Goal: Information Seeking & Learning: Learn about a topic

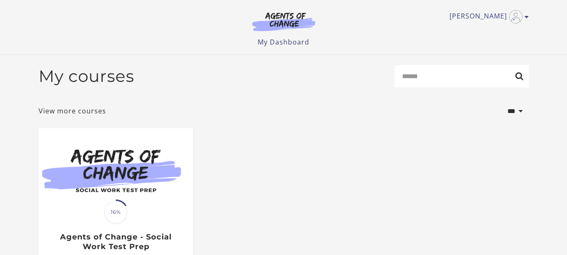
scroll to position [120, 0]
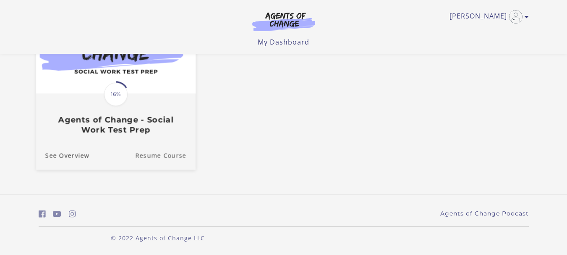
click at [156, 156] on link "Resume Course" at bounding box center [165, 155] width 60 height 28
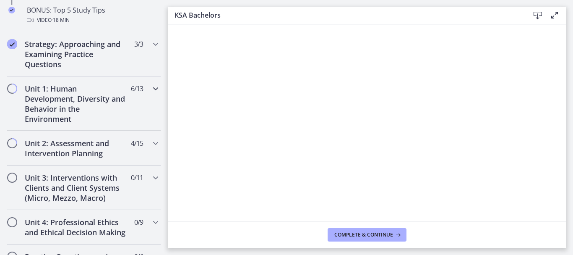
scroll to position [545, 0]
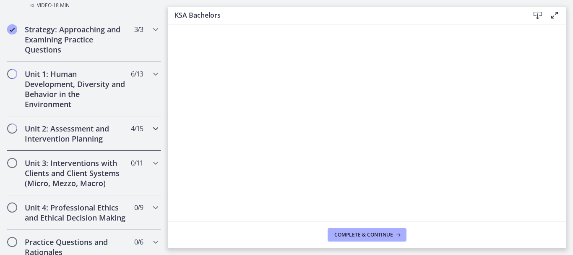
click at [151, 128] on icon "Chapters" at bounding box center [156, 128] width 10 height 10
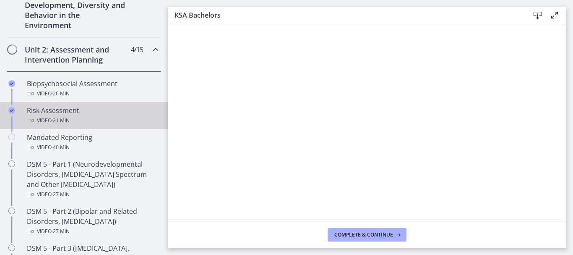
scroll to position [252, 0]
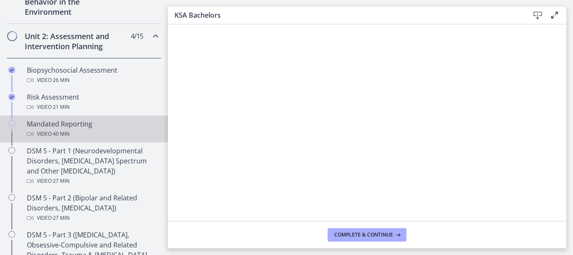
click at [63, 128] on div "Mandated Reporting Video · 40 min" at bounding box center [92, 129] width 131 height 20
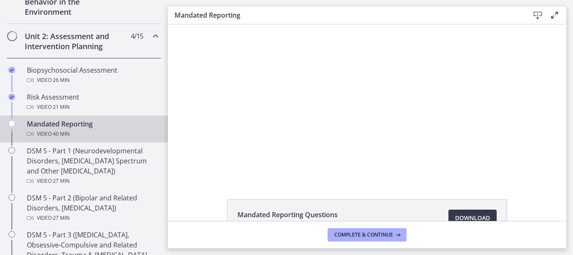
click at [60, 125] on div "Mandated Reporting Video · 40 min" at bounding box center [92, 129] width 131 height 20
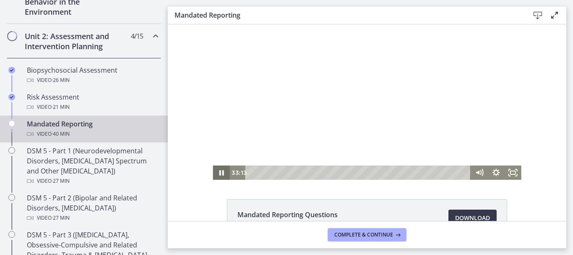
click at [219, 170] on icon "Pause" at bounding box center [221, 172] width 17 height 14
click at [509, 170] on icon "Fullscreen" at bounding box center [513, 172] width 20 height 17
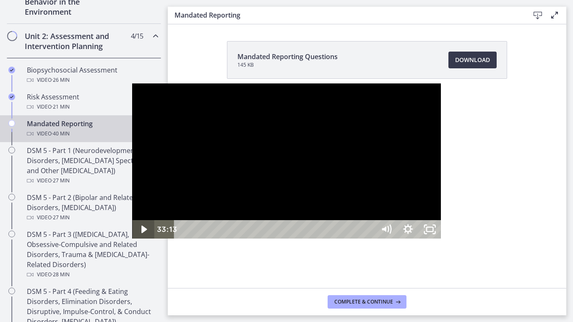
click at [141, 233] on icon "Play Video" at bounding box center [143, 230] width 5 height 8
click at [132, 239] on icon "Pause" at bounding box center [143, 229] width 22 height 18
click at [141, 234] on icon "Play Video" at bounding box center [144, 229] width 7 height 9
click at [442, 241] on icon "Unfullscreen" at bounding box center [429, 230] width 26 height 22
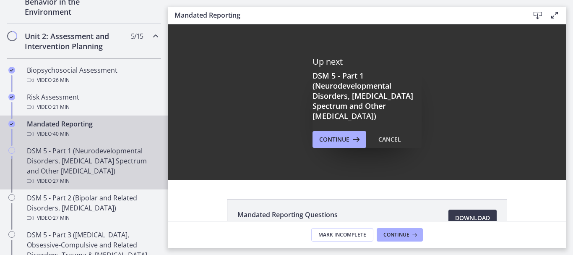
click at [88, 164] on div "DSM 5 - Part 1 (Neurodevelopmental Disorders, Schizophrenia Spectrum and Other …" at bounding box center [92, 166] width 131 height 40
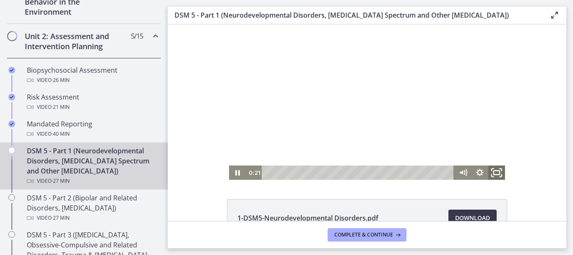
click at [497, 173] on icon "Fullscreen" at bounding box center [497, 172] width 20 height 17
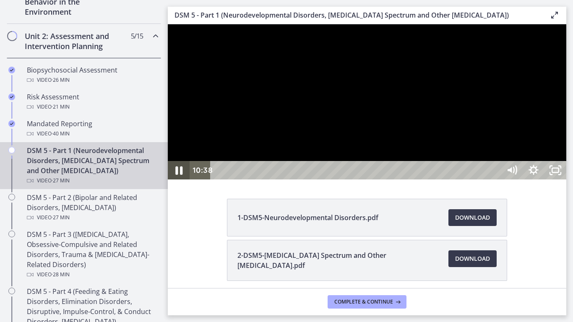
click at [177, 175] on icon "Pause" at bounding box center [178, 171] width 7 height 8
click at [496, 180] on div "26:48" at bounding box center [357, 170] width 277 height 18
click at [559, 173] on rect "Unfullscreen" at bounding box center [556, 170] width 8 height 5
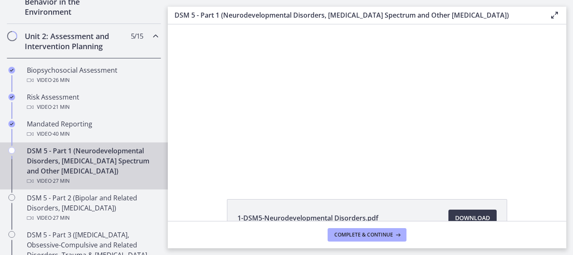
scroll to position [294, 0]
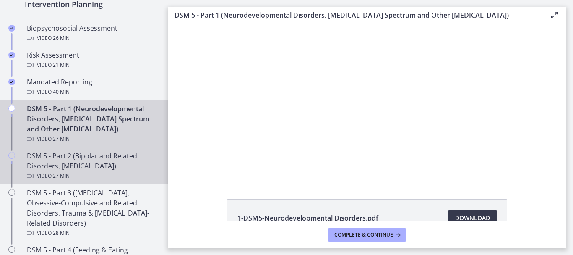
click at [95, 159] on div "DSM 5 - Part 2 (Bipolar and Related Disorders, Depressive Disorders) Video · 27…" at bounding box center [92, 166] width 131 height 30
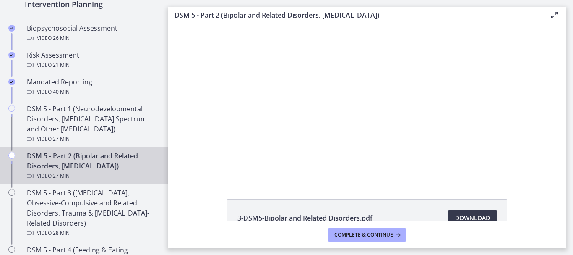
click at [553, 14] on icon at bounding box center [554, 15] width 10 height 10
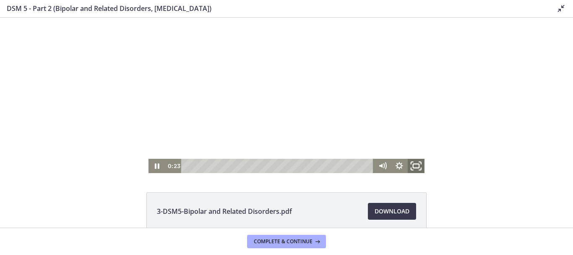
click at [413, 163] on icon "Fullscreen" at bounding box center [416, 165] width 20 height 17
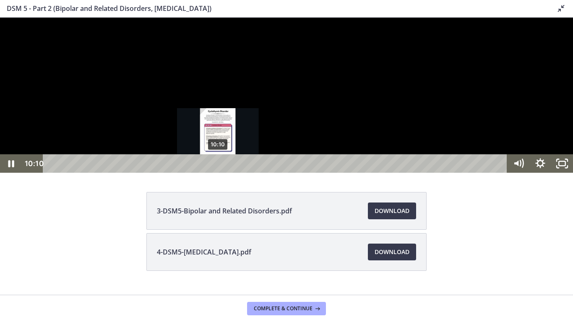
click at [218, 173] on div "10:10" at bounding box center [276, 163] width 451 height 18
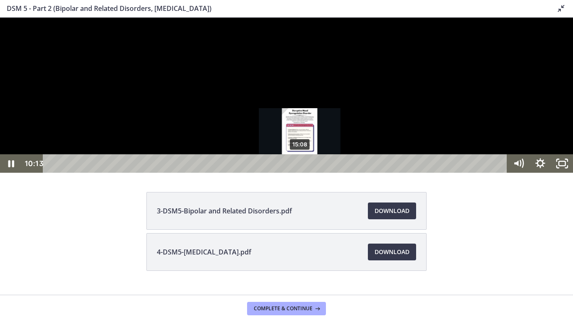
click at [300, 173] on div "15:08" at bounding box center [276, 163] width 451 height 18
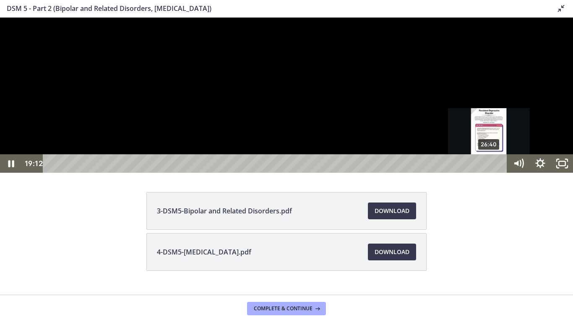
click at [489, 173] on div "26:40" at bounding box center [276, 163] width 451 height 18
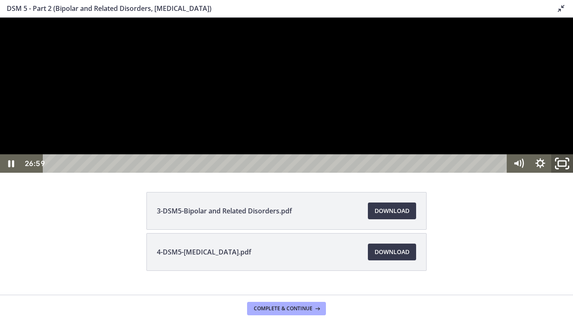
click at [567, 175] on icon "Unfullscreen" at bounding box center [562, 164] width 26 height 22
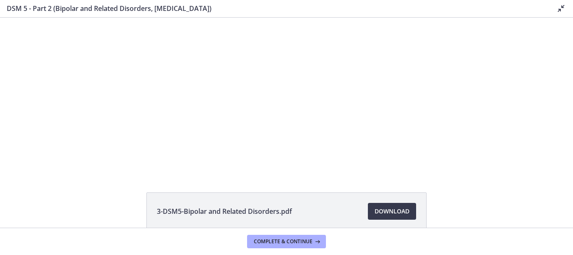
click at [561, 10] on icon at bounding box center [561, 8] width 10 height 10
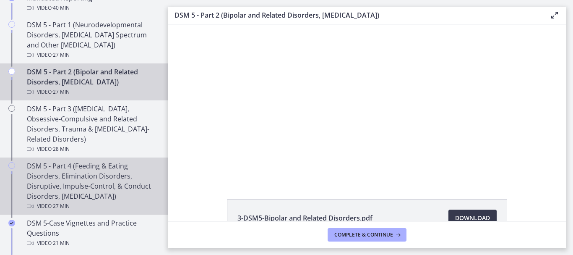
scroll to position [419, 0]
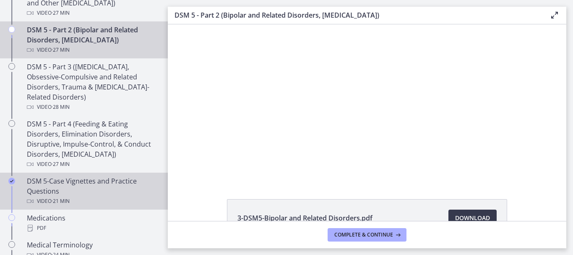
click at [94, 188] on div "DSM 5-Case Vignettes and Practice Questions Video · 21 min" at bounding box center [92, 191] width 131 height 30
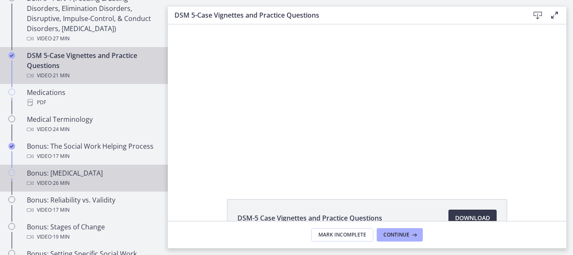
scroll to position [545, 0]
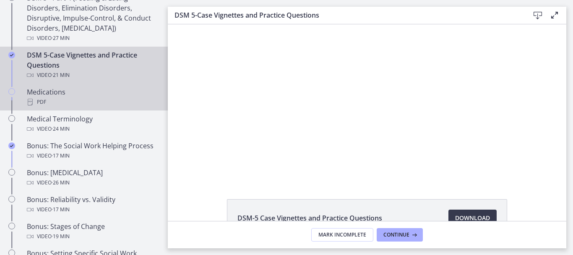
click at [52, 101] on div "PDF" at bounding box center [92, 102] width 131 height 10
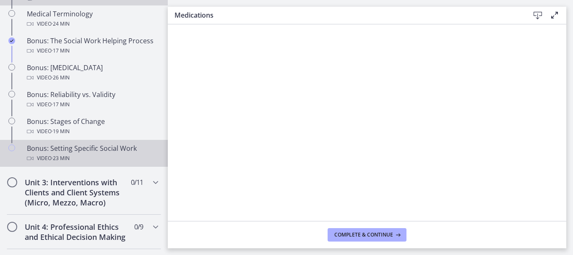
scroll to position [671, 0]
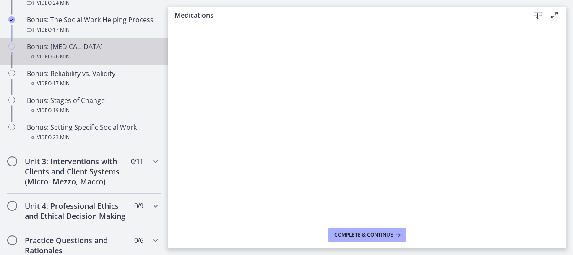
click at [91, 45] on div "Bonus: Personality Disorders Video · 26 min" at bounding box center [92, 52] width 131 height 20
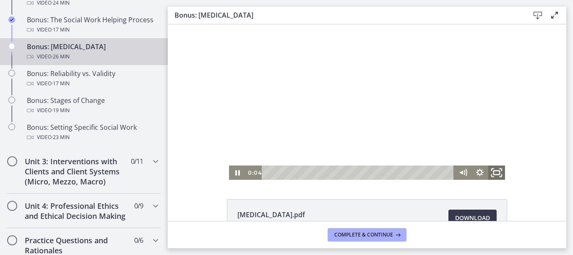
click at [492, 172] on icon "Fullscreen" at bounding box center [497, 172] width 20 height 17
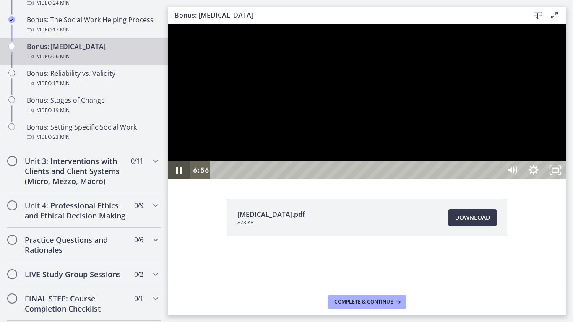
click at [179, 180] on icon "Pause" at bounding box center [179, 170] width 22 height 18
click at [566, 180] on icon "Unfullscreen" at bounding box center [555, 170] width 22 height 18
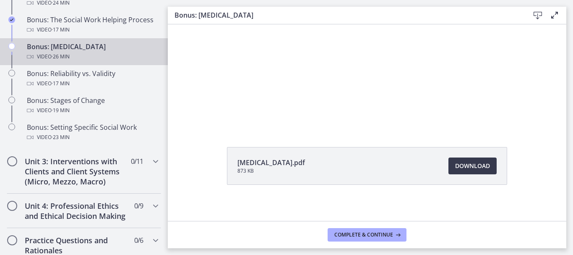
scroll to position [56, 0]
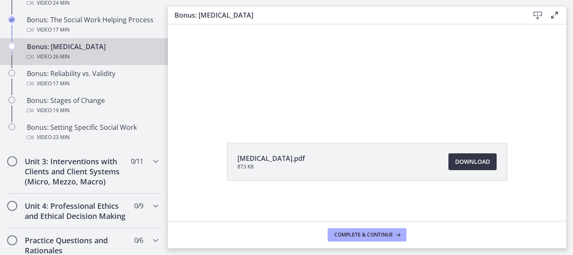
click at [471, 159] on span "Download Opens in a new window" at bounding box center [472, 161] width 35 height 10
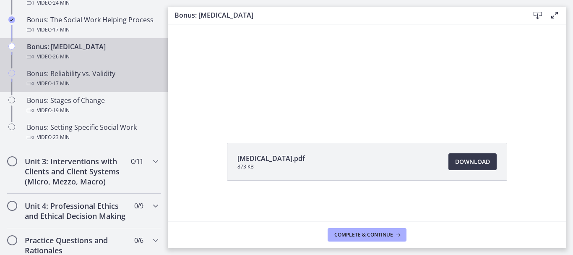
click at [94, 79] on div "Video · 17 min" at bounding box center [92, 83] width 131 height 10
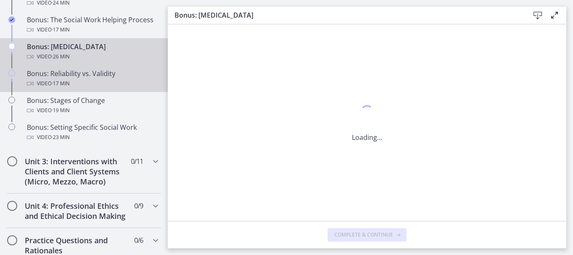
scroll to position [0, 0]
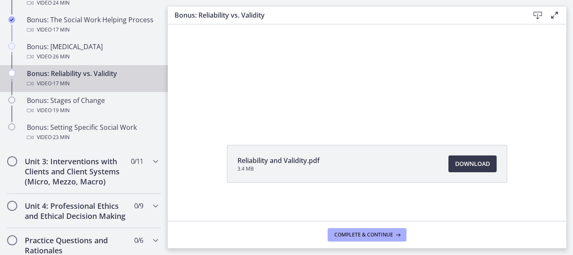
scroll to position [56, 0]
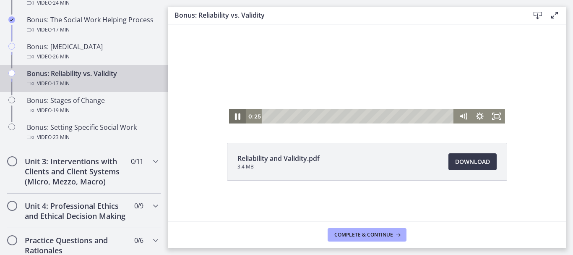
click at [234, 116] on icon "Pause" at bounding box center [237, 116] width 20 height 17
click at [236, 113] on icon "Play Video" at bounding box center [238, 116] width 17 height 14
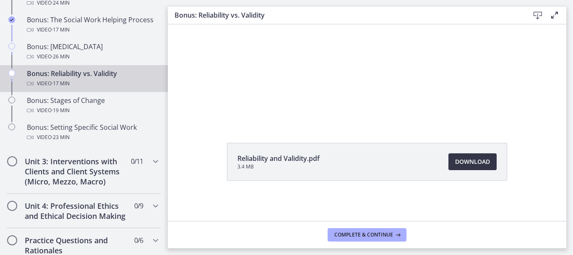
click at [477, 160] on span "Download Opens in a new window" at bounding box center [472, 161] width 35 height 10
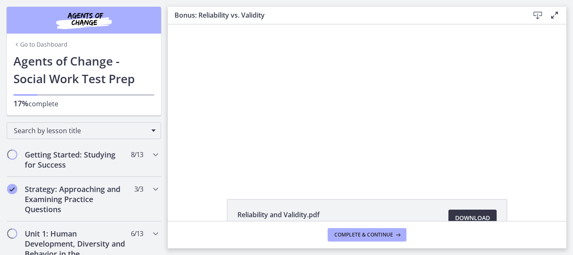
scroll to position [56, 0]
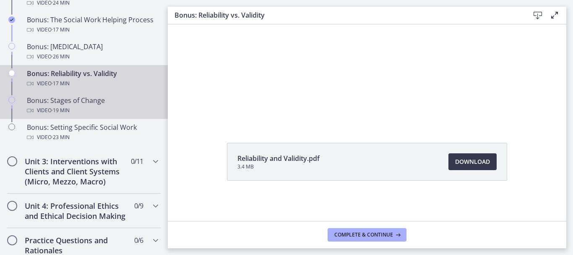
click at [83, 103] on div "Bonus: Stages of Change Video · 19 min" at bounding box center [92, 105] width 131 height 20
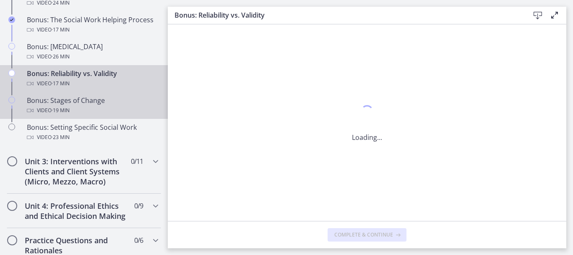
scroll to position [0, 0]
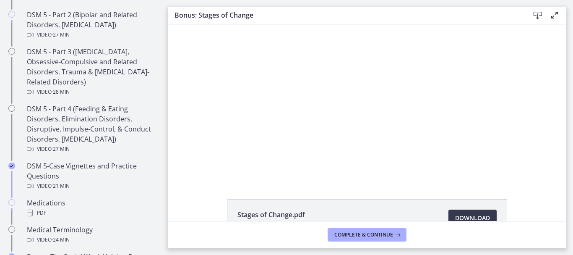
scroll to position [419, 0]
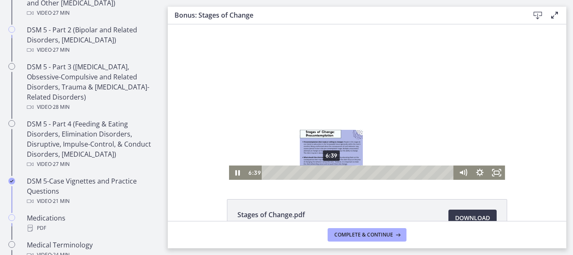
click at [328, 170] on div "6:39" at bounding box center [359, 172] width 182 height 14
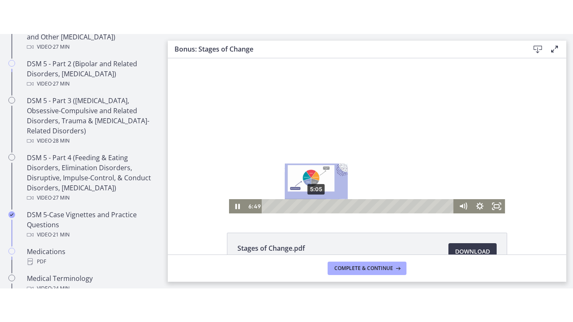
scroll to position [42, 0]
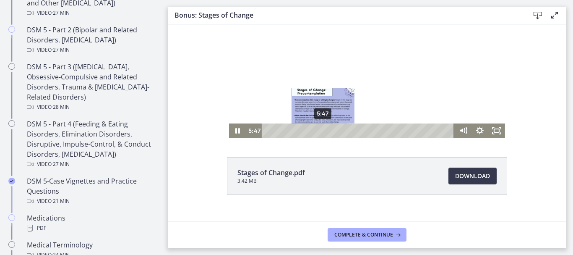
click at [320, 129] on div "5:47" at bounding box center [359, 130] width 182 height 14
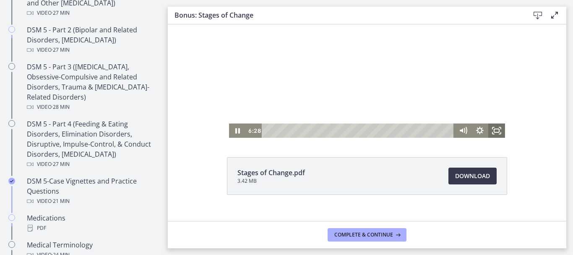
click at [491, 128] on icon "Fullscreen" at bounding box center [496, 130] width 17 height 14
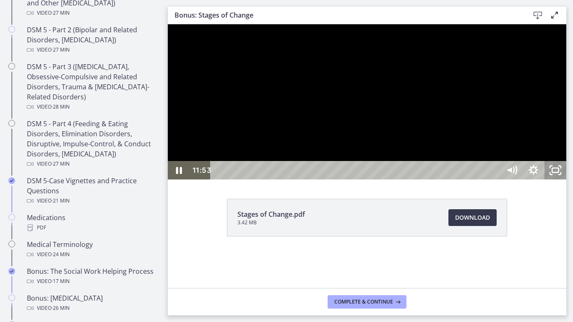
click at [559, 172] on rect "Unfullscreen" at bounding box center [555, 170] width 7 height 4
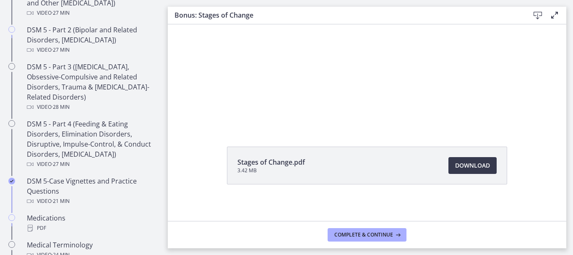
scroll to position [56, 0]
click at [472, 162] on span "Download Opens in a new window" at bounding box center [472, 161] width 35 height 10
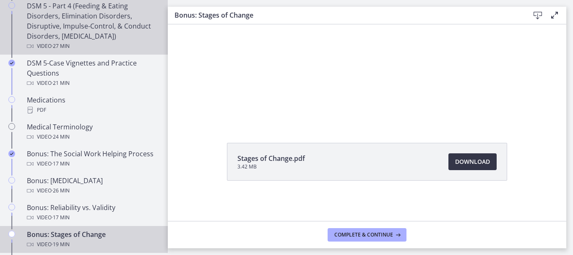
scroll to position [545, 0]
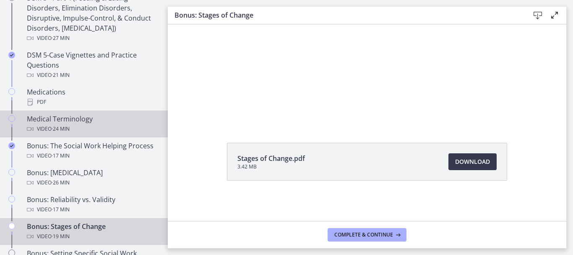
click at [94, 124] on div "Video · 24 min" at bounding box center [92, 129] width 131 height 10
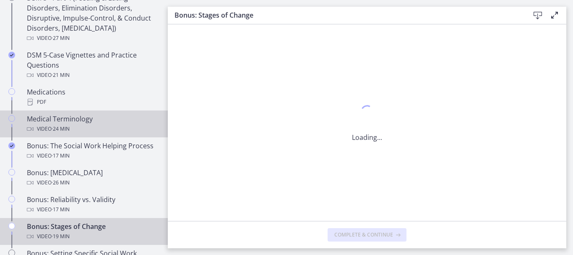
scroll to position [0, 0]
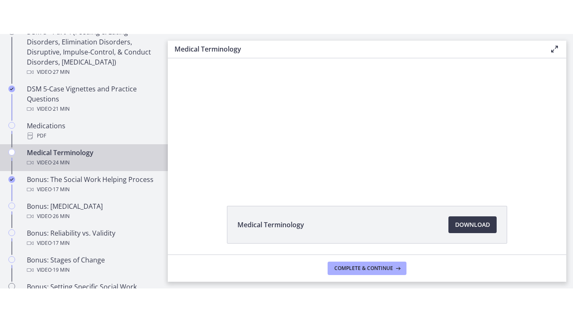
scroll to position [56, 0]
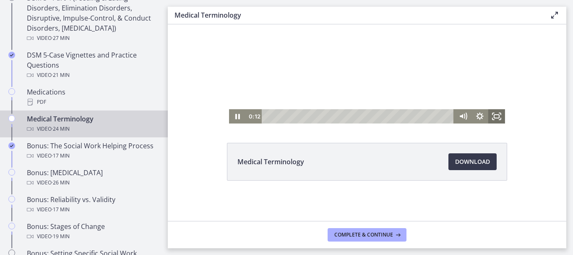
click at [494, 114] on rect "Fullscreen" at bounding box center [496, 115] width 5 height 3
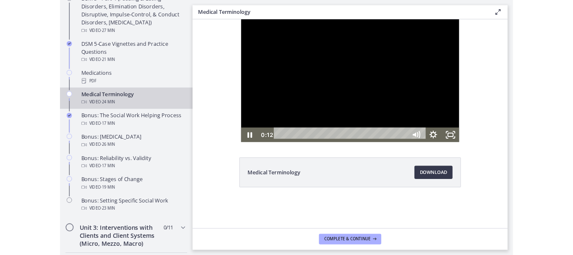
scroll to position [0, 0]
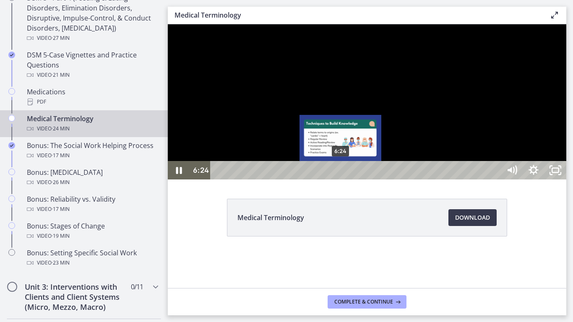
click at [341, 180] on div "6:24" at bounding box center [357, 170] width 277 height 18
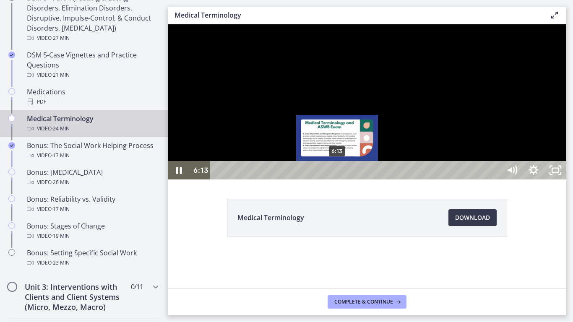
click at [338, 180] on div "6:13" at bounding box center [357, 170] width 277 height 18
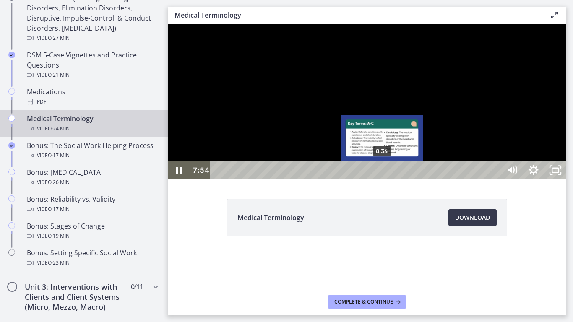
click at [383, 180] on div "8:34" at bounding box center [357, 170] width 277 height 18
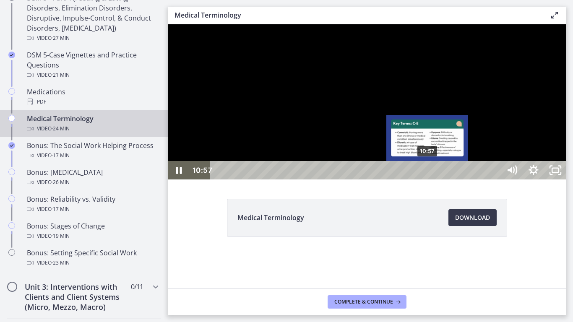
click at [428, 180] on div "10:57" at bounding box center [357, 170] width 277 height 18
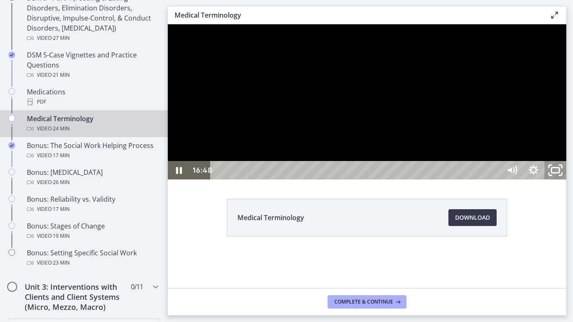
click at [559, 173] on rect "Unfullscreen" at bounding box center [556, 170] width 8 height 5
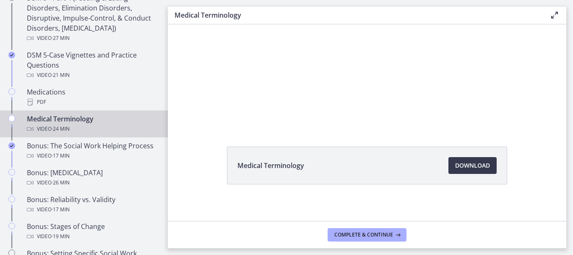
scroll to position [56, 0]
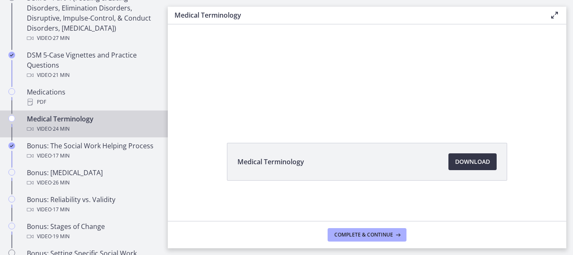
click at [474, 161] on span "Download Opens in a new window" at bounding box center [472, 161] width 35 height 10
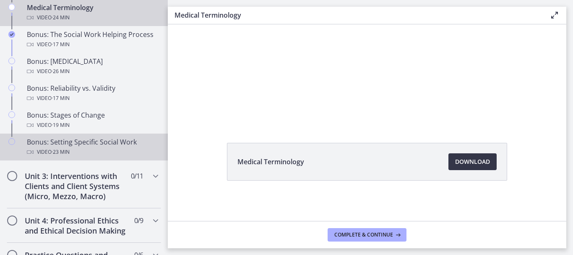
scroll to position [671, 0]
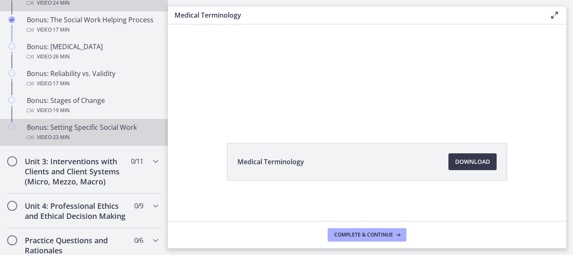
click at [85, 129] on div "Bonus: Setting Specific Social Work Video · 23 min" at bounding box center [92, 132] width 131 height 20
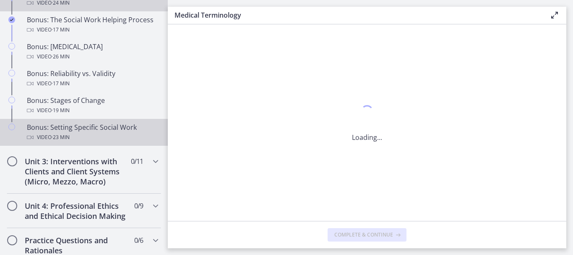
scroll to position [0, 0]
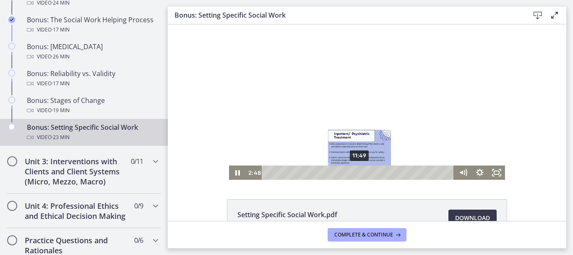
scroll to position [42, 0]
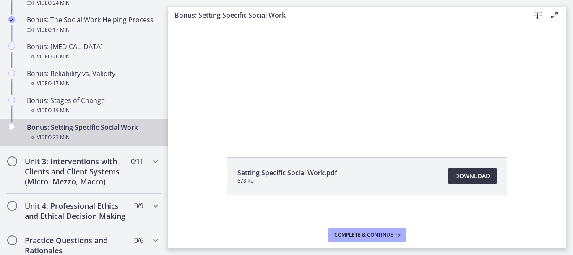
click at [464, 173] on span "Download Opens in a new window" at bounding box center [472, 176] width 35 height 10
click at [151, 161] on icon "Chapters" at bounding box center [156, 161] width 10 height 10
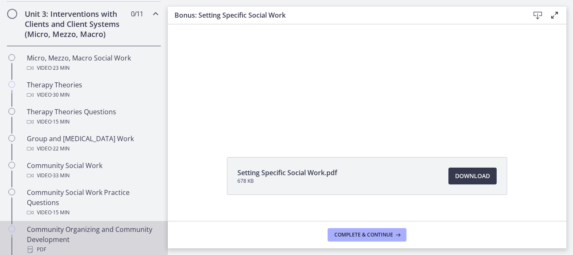
scroll to position [294, 0]
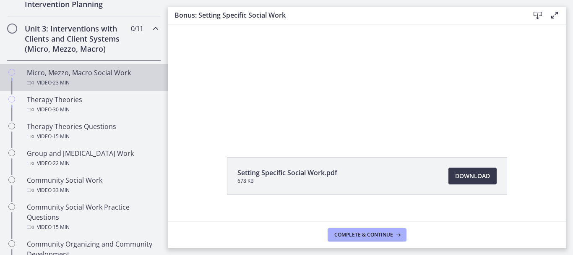
click at [91, 76] on div "Micro, Mezzo, Macro Social Work Video · 23 min" at bounding box center [92, 78] width 131 height 20
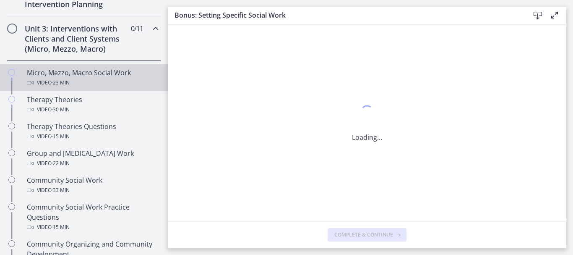
scroll to position [0, 0]
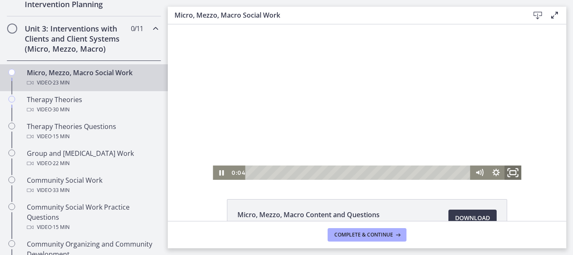
click at [512, 173] on icon "Fullscreen" at bounding box center [513, 172] width 20 height 17
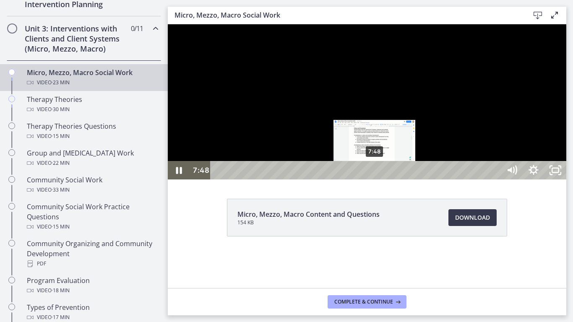
click at [375, 180] on div "7:48" at bounding box center [357, 170] width 277 height 18
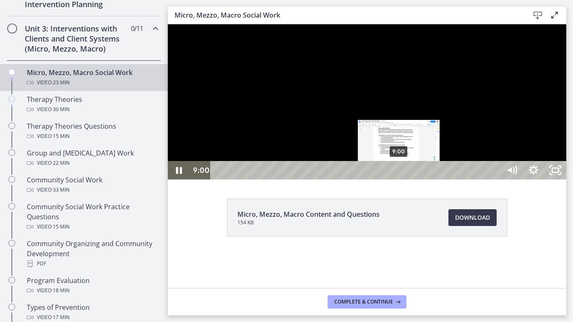
click at [399, 180] on div "9:00" at bounding box center [357, 170] width 277 height 18
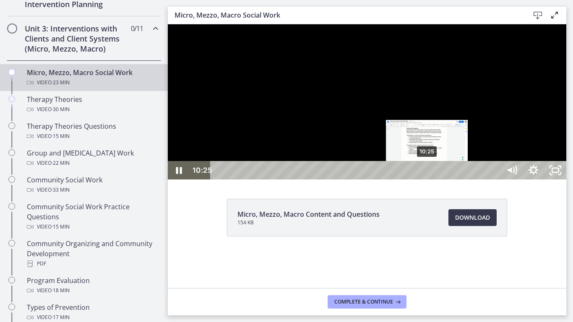
click at [427, 180] on div "10:25" at bounding box center [357, 170] width 277 height 18
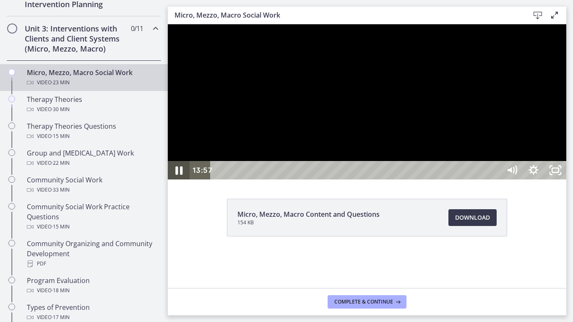
click at [180, 175] on icon "Pause" at bounding box center [178, 171] width 7 height 8
click at [176, 182] on icon "Play Video" at bounding box center [180, 170] width 26 height 22
click at [568, 182] on icon "Unfullscreen" at bounding box center [555, 170] width 26 height 22
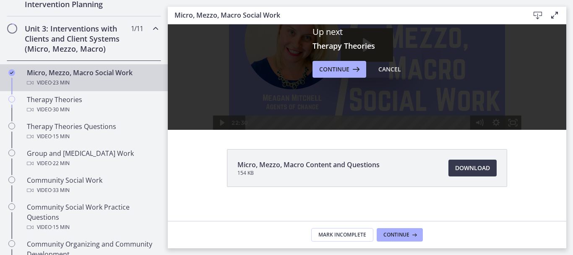
scroll to position [56, 0]
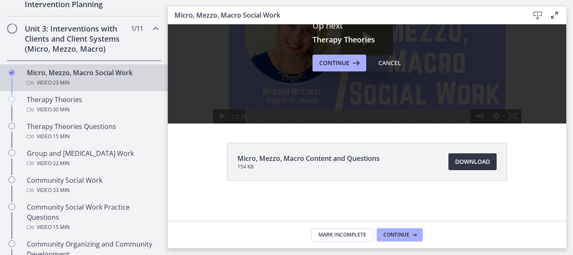
click at [479, 159] on span "Download Opens in a new window" at bounding box center [472, 161] width 35 height 10
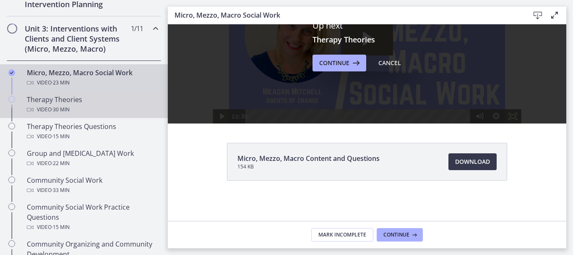
click at [82, 106] on div "Video · 30 min" at bounding box center [92, 109] width 131 height 10
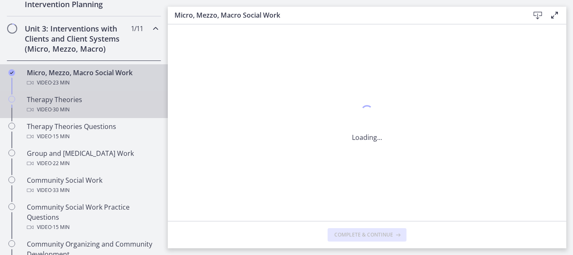
scroll to position [0, 0]
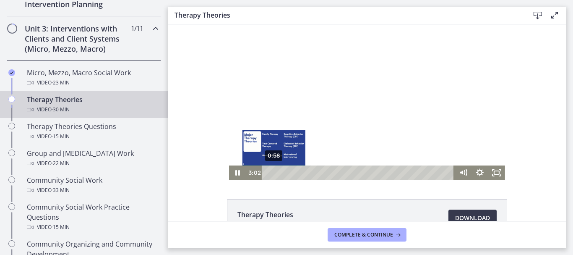
click at [271, 174] on div "0:58" at bounding box center [359, 172] width 182 height 14
click at [270, 173] on div "Playbar" at bounding box center [272, 172] width 5 height 5
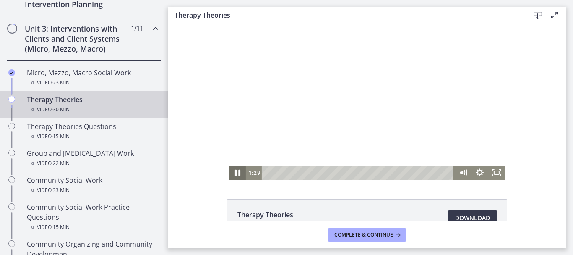
click at [234, 169] on icon "Pause" at bounding box center [237, 172] width 20 height 17
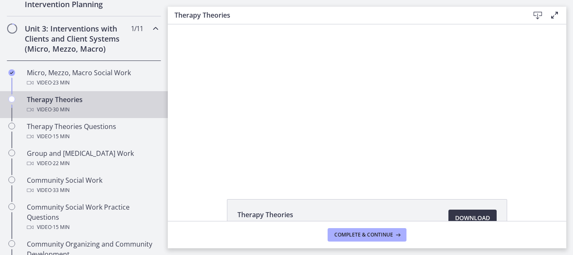
scroll to position [42, 0]
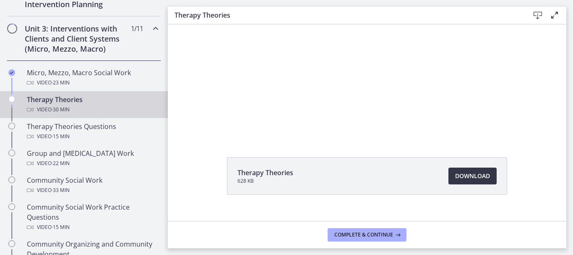
click at [471, 174] on span "Download Opens in a new window" at bounding box center [472, 176] width 35 height 10
